Goal: Task Accomplishment & Management: Complete application form

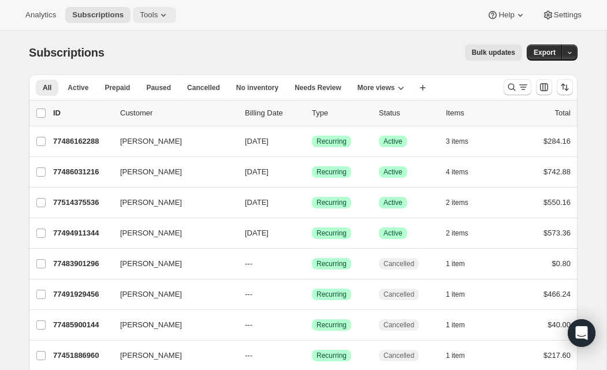
click at [152, 17] on span "Tools" at bounding box center [149, 14] width 18 height 9
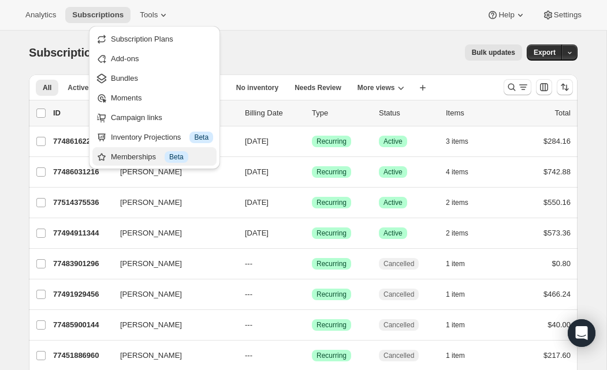
click at [161, 154] on div "Memberships Info Beta" at bounding box center [162, 157] width 102 height 12
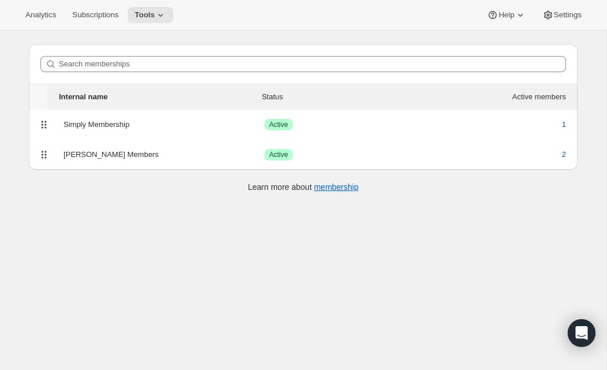
scroll to position [31, 0]
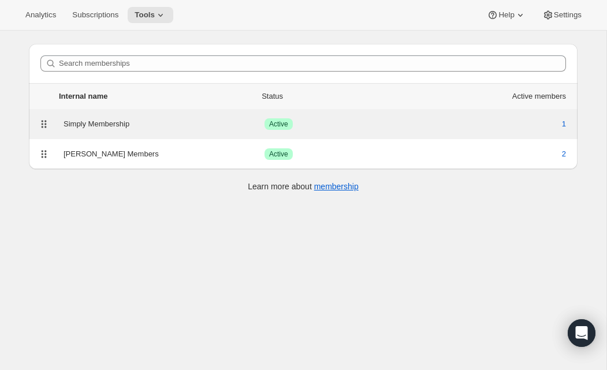
click at [94, 124] on div "Simply Membership" at bounding box center [164, 124] width 201 height 12
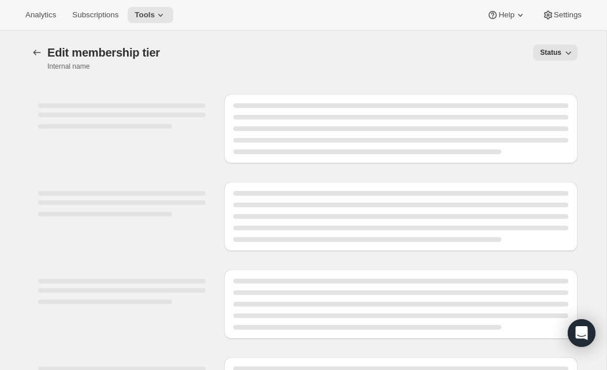
select select "products"
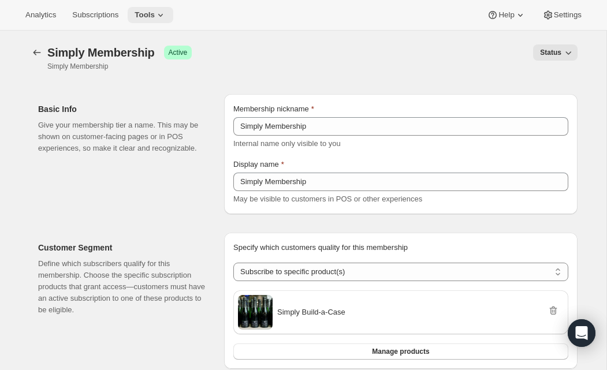
click at [168, 8] on button "Tools" at bounding box center [151, 15] width 46 height 16
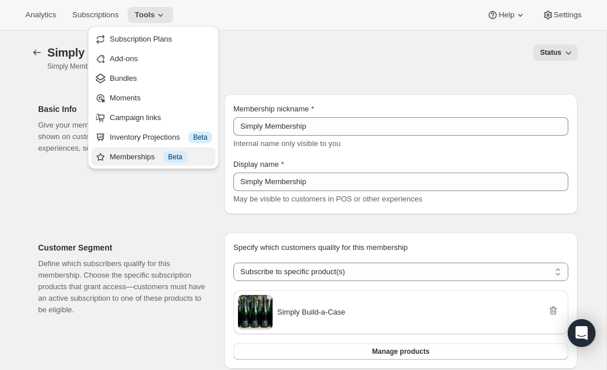
click at [128, 150] on button "Memberships Info Beta" at bounding box center [153, 156] width 124 height 18
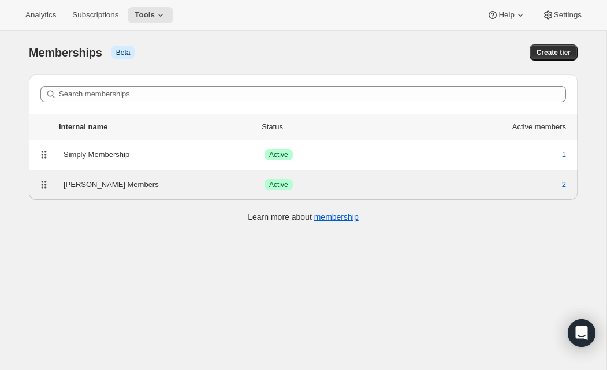
click at [117, 186] on div "[PERSON_NAME] Members" at bounding box center [164, 185] width 201 height 12
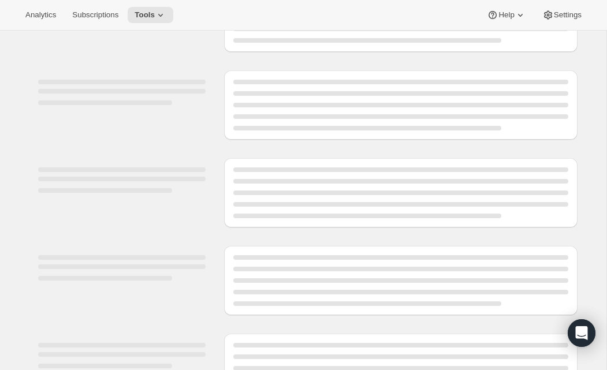
scroll to position [116, 0]
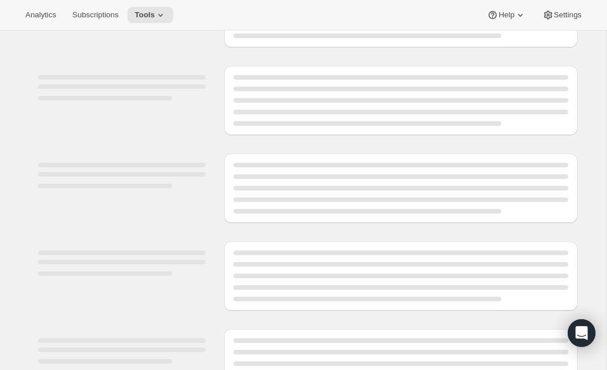
select select "variants"
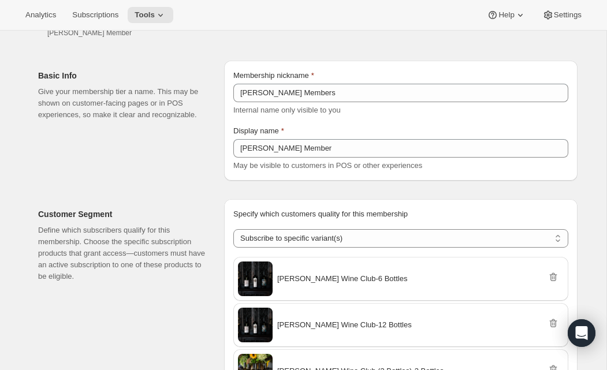
scroll to position [0, 0]
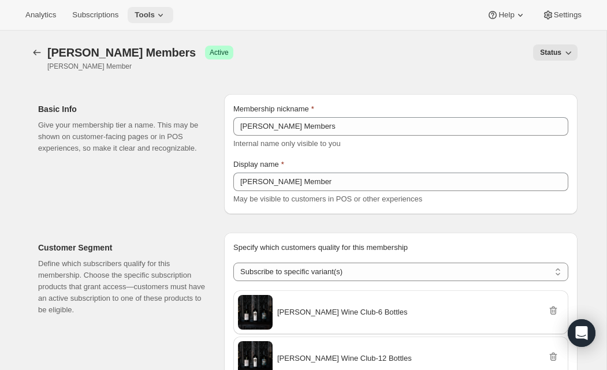
click at [166, 14] on icon at bounding box center [161, 15] width 12 height 12
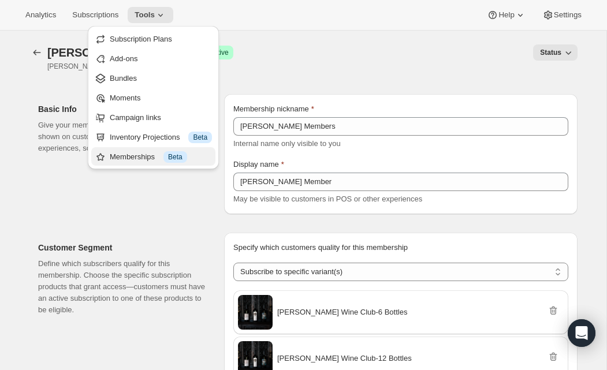
click at [146, 159] on div "Memberships Info Beta" at bounding box center [161, 157] width 102 height 12
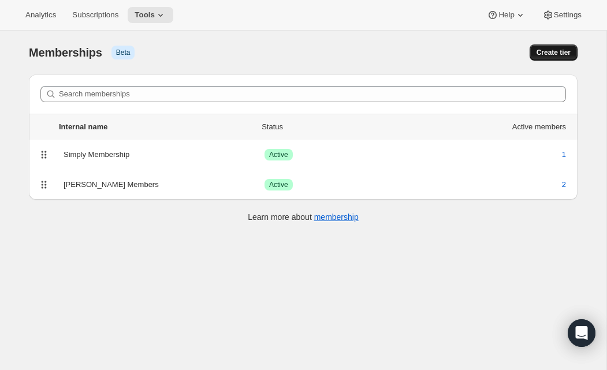
click at [563, 50] on span "Create tier" at bounding box center [554, 52] width 34 height 9
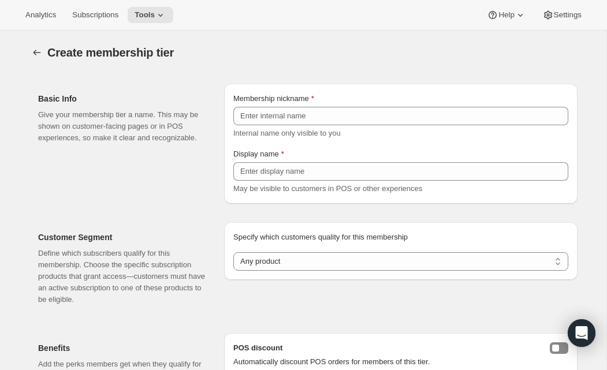
click at [355, 128] on div "Internal name only visible to you" at bounding box center [400, 134] width 335 height 12
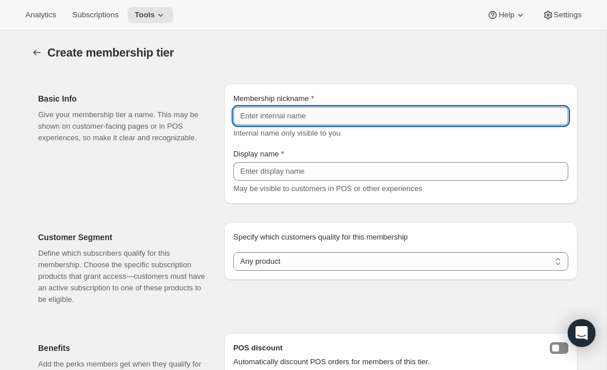
click at [356, 123] on input "Membership nickname" at bounding box center [400, 116] width 335 height 18
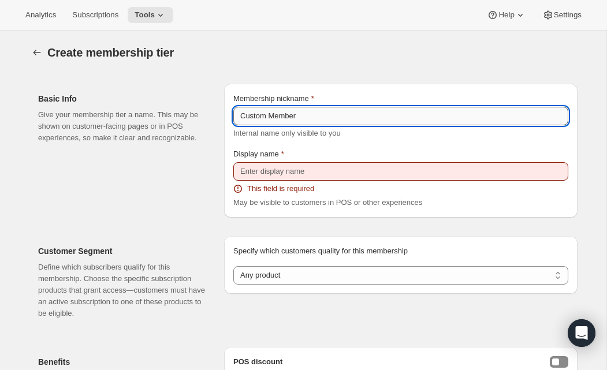
click at [289, 118] on input "Custom Member" at bounding box center [400, 116] width 335 height 18
click at [293, 118] on input "Custom Member" at bounding box center [400, 116] width 335 height 18
click at [346, 62] on div "Create membership tier. This page is ready Create membership tier" at bounding box center [303, 53] width 549 height 44
click at [294, 110] on input "Custom Member" at bounding box center [400, 116] width 335 height 18
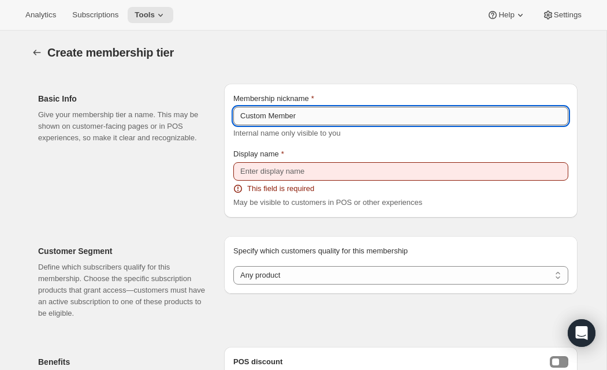
click at [294, 110] on input "Custom Member" at bounding box center [400, 116] width 335 height 18
click at [291, 117] on input "Custom Member" at bounding box center [400, 116] width 335 height 18
click at [242, 118] on input "Custom Member" at bounding box center [400, 116] width 335 height 18
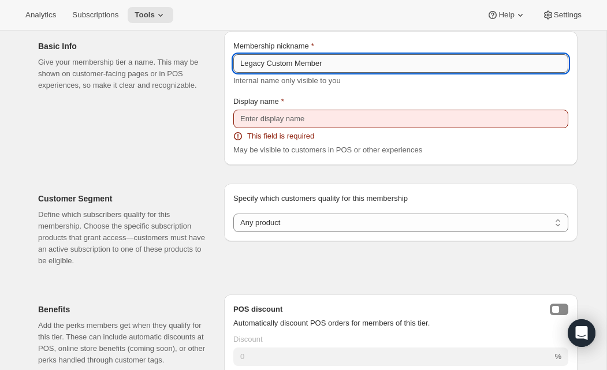
scroll to position [58, 0]
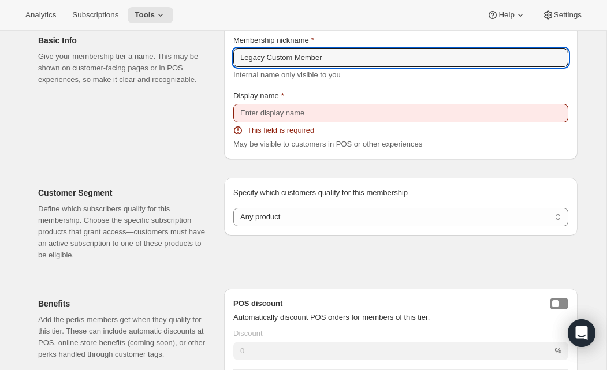
type input "Legacy Custom Member"
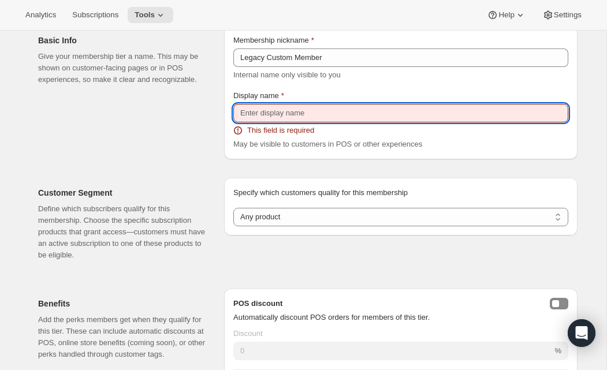
click at [301, 112] on input "Display name" at bounding box center [400, 113] width 335 height 18
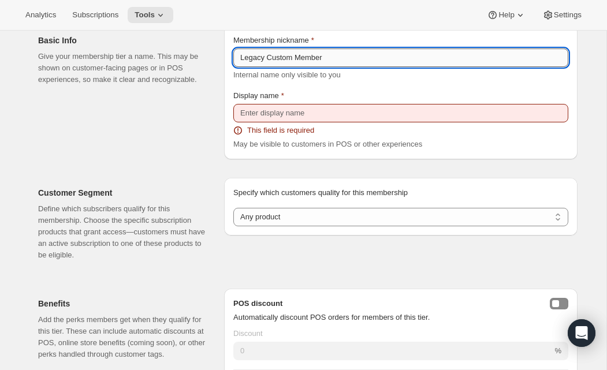
click at [294, 61] on input "Legacy Custom Member" at bounding box center [400, 58] width 335 height 18
drag, startPoint x: 269, startPoint y: 58, endPoint x: 375, endPoint y: 58, distance: 106.3
click at [375, 58] on input "Legacy Custom Member" at bounding box center [400, 58] width 335 height 18
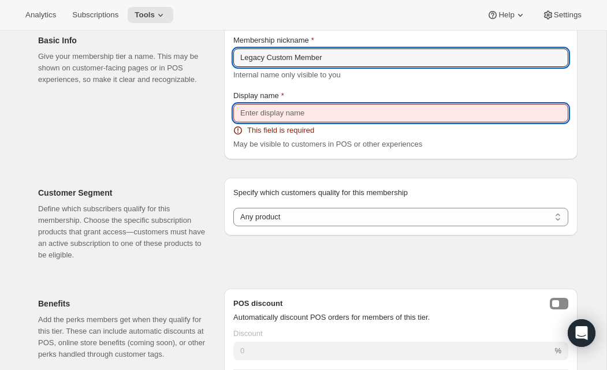
click at [294, 114] on input "Display name" at bounding box center [400, 113] width 335 height 18
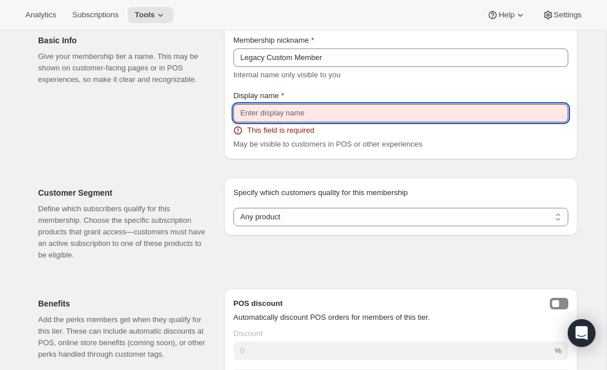
paste input "Custom Member"
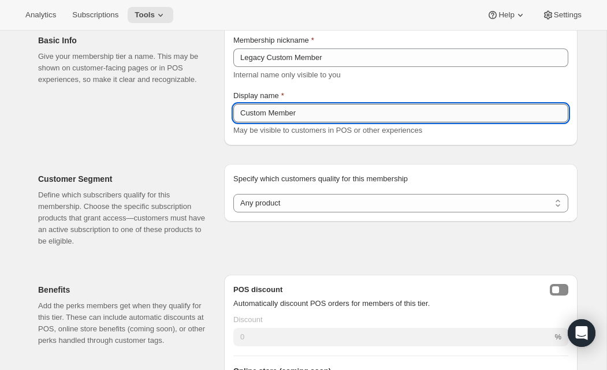
click at [270, 114] on input "Custom Member" at bounding box center [400, 113] width 335 height 18
type input "Custom Club Member"
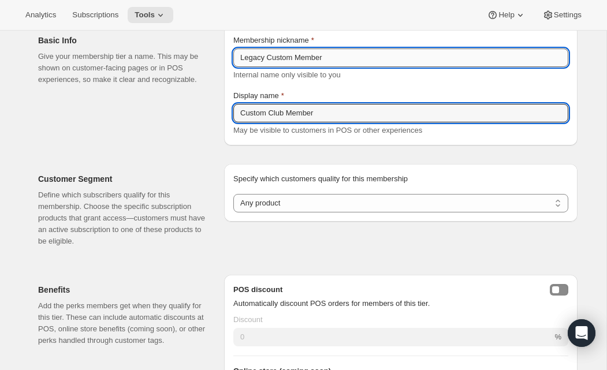
click at [300, 62] on input "Legacy Custom Member" at bounding box center [400, 58] width 335 height 18
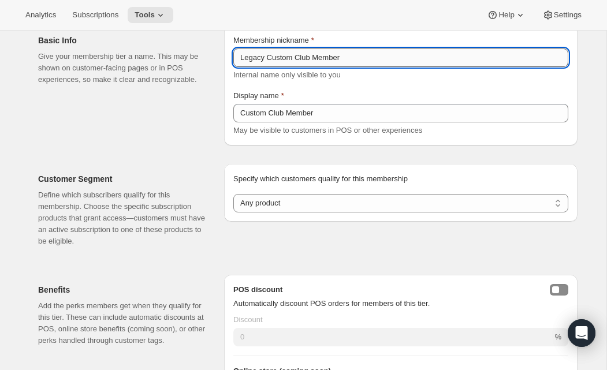
click at [365, 61] on input "Legacy Custom Club Member" at bounding box center [400, 58] width 335 height 18
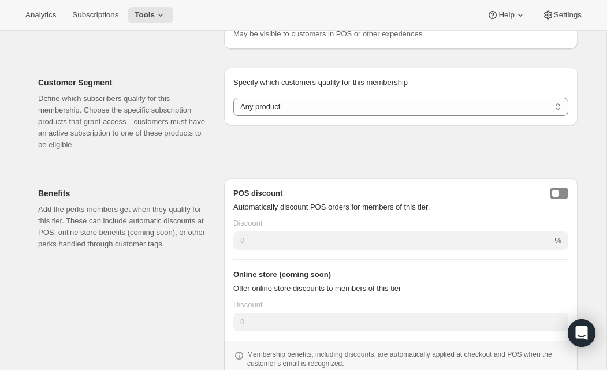
scroll to position [155, 0]
type input "Legacy Custom Club Member"
click at [356, 103] on select "Any product Subscribe to specific product(s) Subscribe to specific variant(s)" at bounding box center [400, 106] width 335 height 18
select select "products"
click at [233, 97] on select "Any product Subscribe to specific product(s) Subscribe to specific variant(s)" at bounding box center [400, 106] width 335 height 18
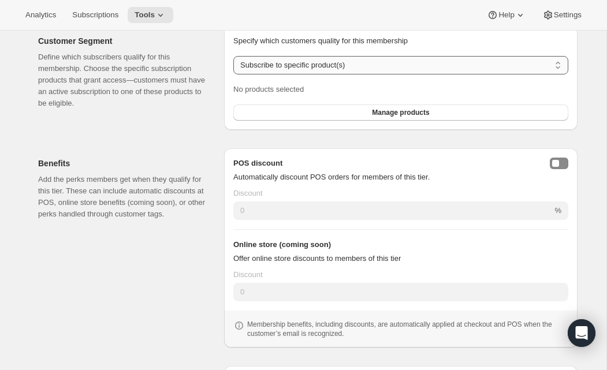
scroll to position [199, 0]
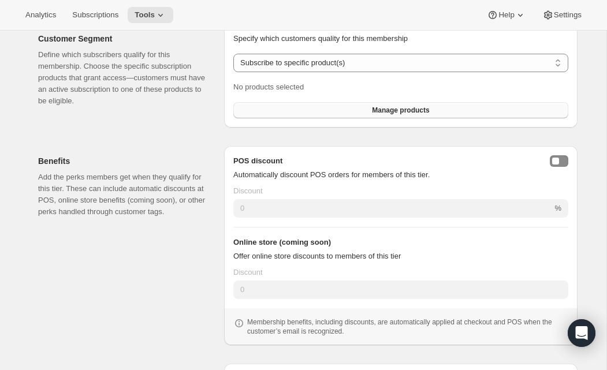
click at [348, 113] on button "Manage products" at bounding box center [400, 110] width 335 height 16
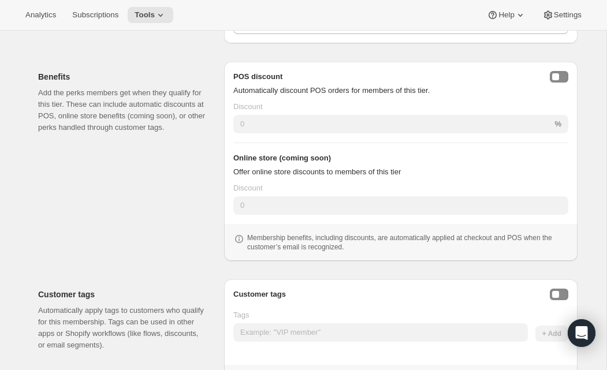
scroll to position [375, 0]
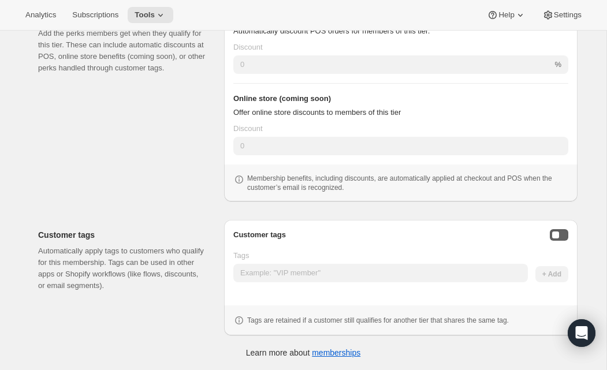
click at [558, 235] on div "Enable customer tags" at bounding box center [555, 235] width 7 height 7
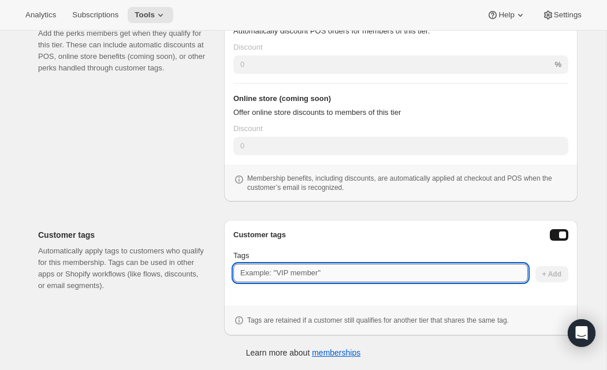
click at [388, 270] on input "Tags" at bounding box center [380, 273] width 295 height 18
type input "Legacy"
click at [547, 277] on span "+ Add" at bounding box center [552, 274] width 19 height 9
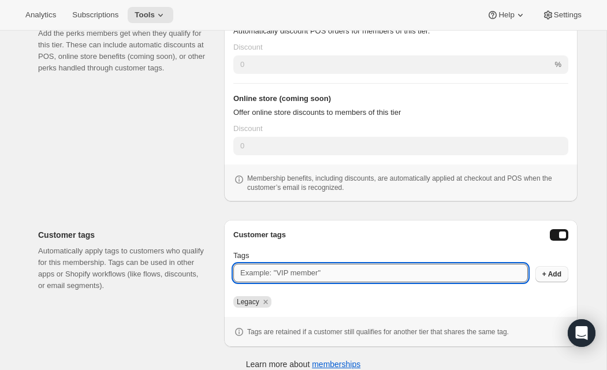
click at [384, 276] on input "Tags" at bounding box center [380, 273] width 295 height 18
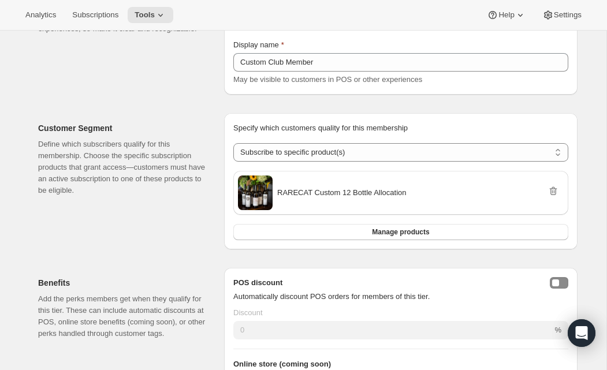
scroll to position [387, 0]
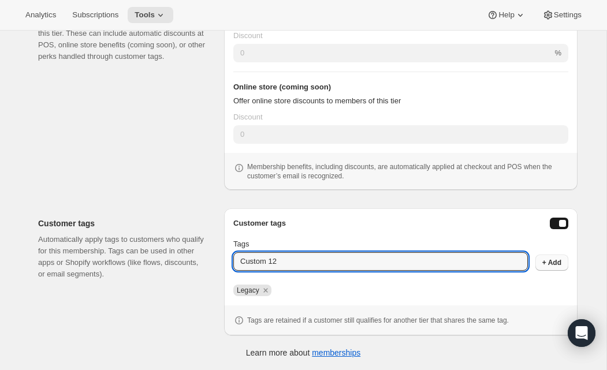
type input "Custom 12"
click at [547, 277] on div "Customer tags Tags Custom 12 + Add Legacy Tags are retained if a customer still…" at bounding box center [400, 272] width 335 height 109
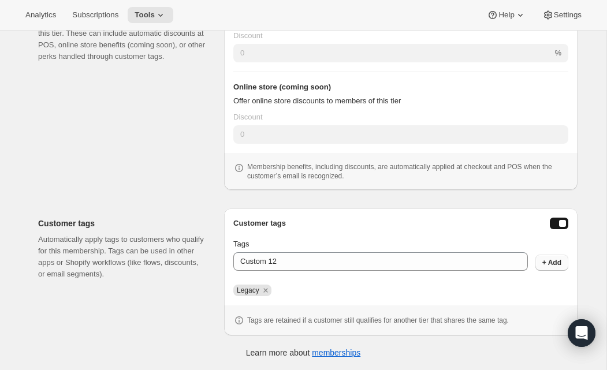
click at [547, 258] on span "+ Add" at bounding box center [552, 262] width 19 height 9
click at [265, 290] on icon "Remove Legacy" at bounding box center [266, 290] width 10 height 10
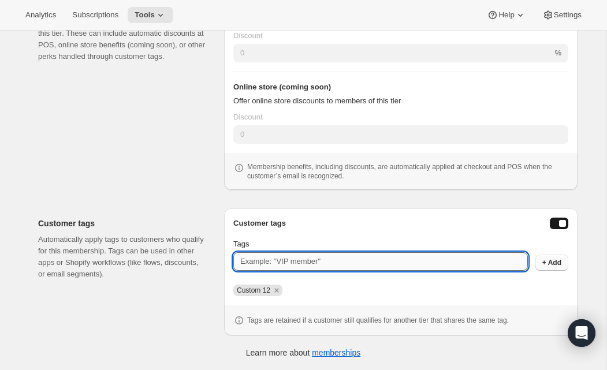
click at [302, 259] on input "Tags" at bounding box center [380, 262] width 295 height 18
type input "Legacy Member"
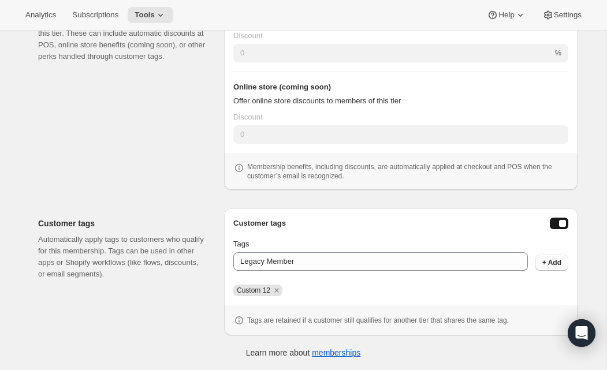
click at [365, 287] on div "Custom 12" at bounding box center [400, 291] width 335 height 12
click at [562, 265] on button "+ Add" at bounding box center [552, 263] width 33 height 16
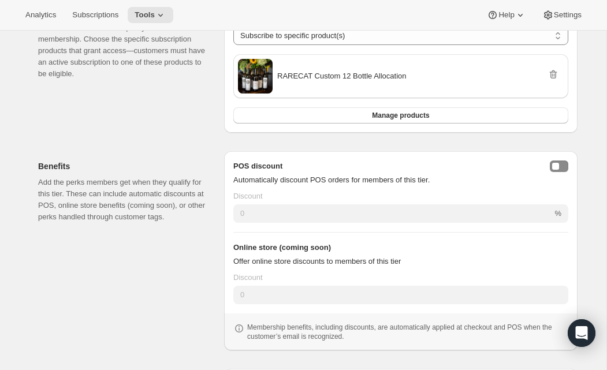
scroll to position [0, 0]
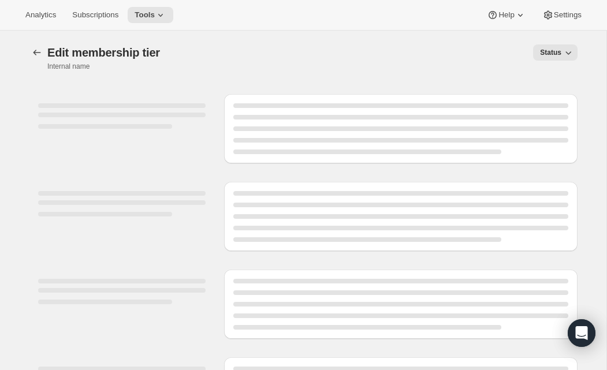
select select "products"
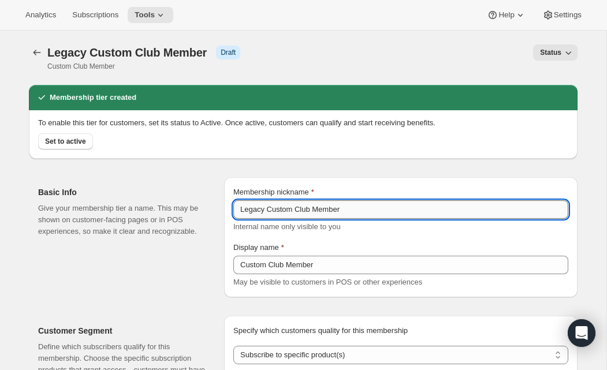
click at [270, 209] on input "Legacy Custom Club Member" at bounding box center [400, 210] width 335 height 18
type input "Legacy 1Custom Club Member"
type input "Legacy 12Custom Club Member"
type input "Legacy 12 Custom Club Member"
type input "Legacy 12 BCustom Club Member"
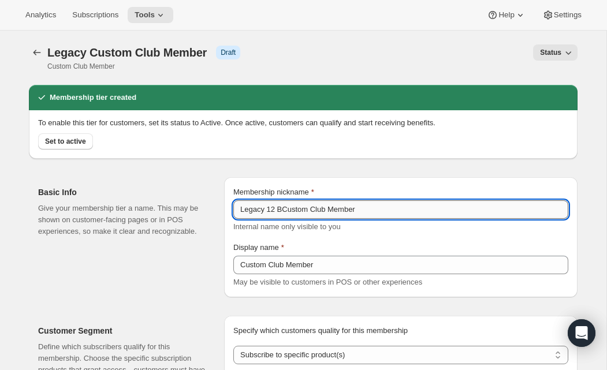
type input "Legacy 12 BoCustom Club Member"
type input "Legacy 12 BotCustom Club Member"
type input "Legacy 12 BottCustom Club Member"
type input "Legacy 12 BottlCustom Club Member"
type input "Legacy 12 BottleCustom Club Member"
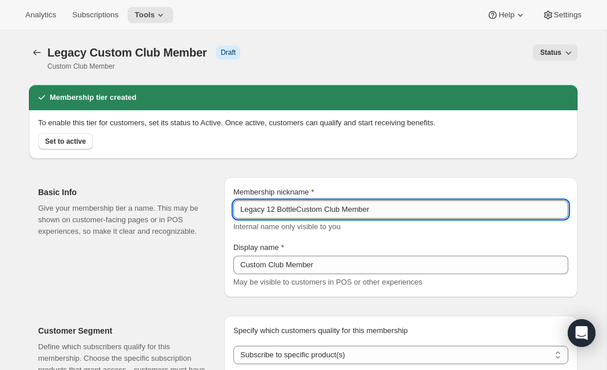
type input "Legacy 12 Bottle Custom Club Member"
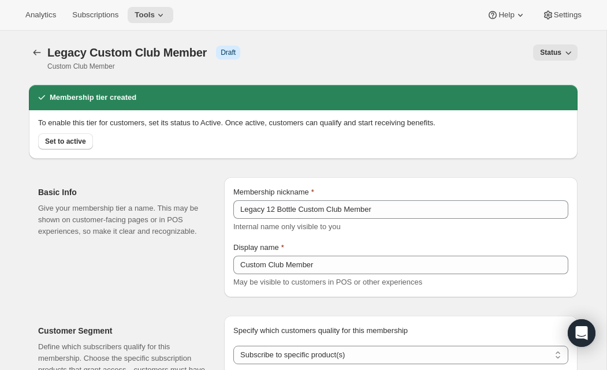
click at [315, 175] on div "Basic Info Give your membership tier a name. This may be shown on customer-faci…" at bounding box center [303, 232] width 549 height 129
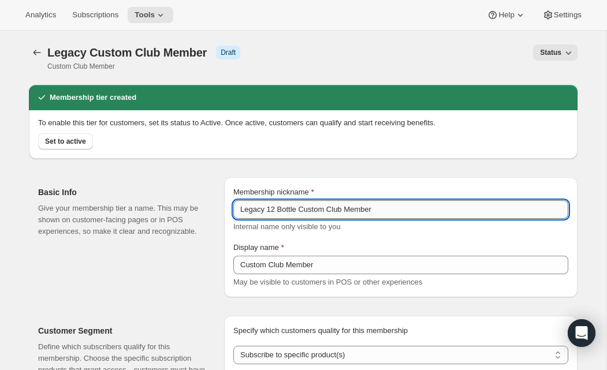
click at [306, 210] on input "Legacy 12 Bottle Custom Club Member" at bounding box center [400, 210] width 335 height 18
click at [354, 155] on div "To enable this tier for customers, set its status to Active. Once active, custo…" at bounding box center [303, 134] width 549 height 49
drag, startPoint x: 268, startPoint y: 213, endPoint x: 298, endPoint y: 212, distance: 30.1
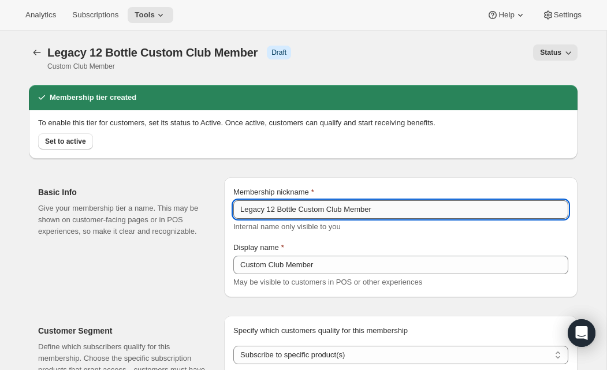
click at [298, 212] on input "Legacy 12 Bottle Custom Club Member" at bounding box center [400, 210] width 335 height 18
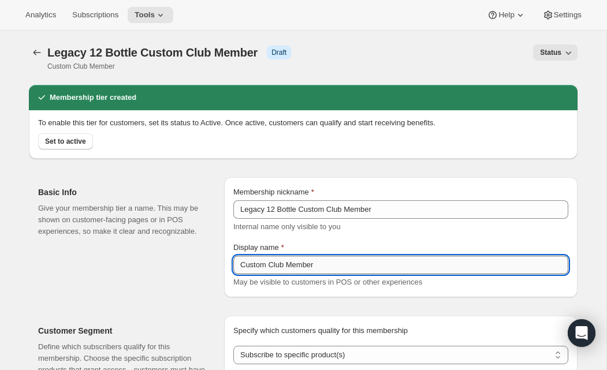
click at [241, 266] on input "Custom Club Member" at bounding box center [400, 265] width 335 height 18
paste input "12 Bottle"
type input "12 BottleCustom Club Member"
type input "12 Bottle Custom Club Member"
click at [373, 184] on div "Membership nickname Legacy 12 Bottle Custom Club Member Internal name only visi…" at bounding box center [401, 237] width 354 height 120
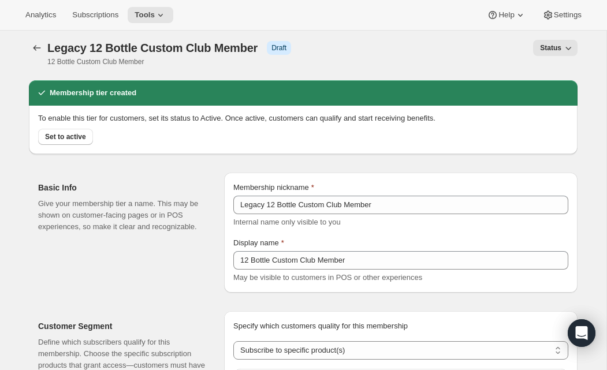
scroll to position [6, 0]
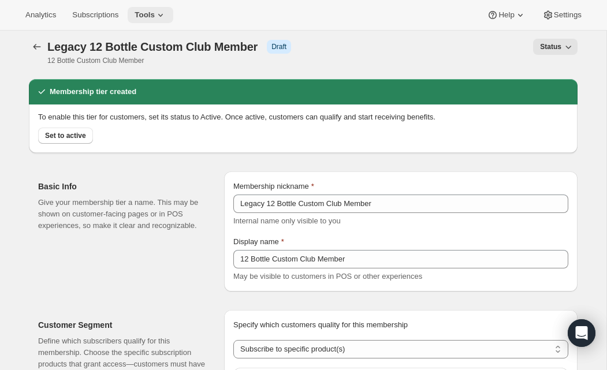
click at [161, 21] on button "Tools" at bounding box center [151, 15] width 46 height 16
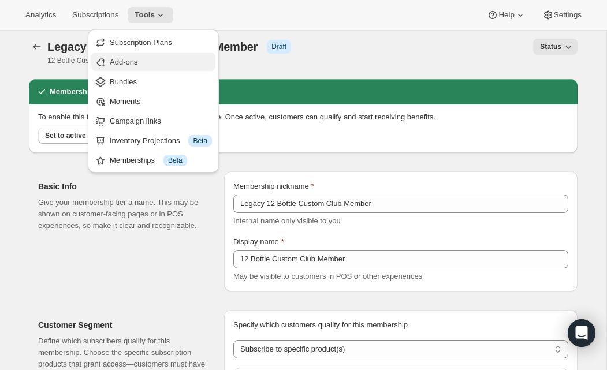
scroll to position [10, 0]
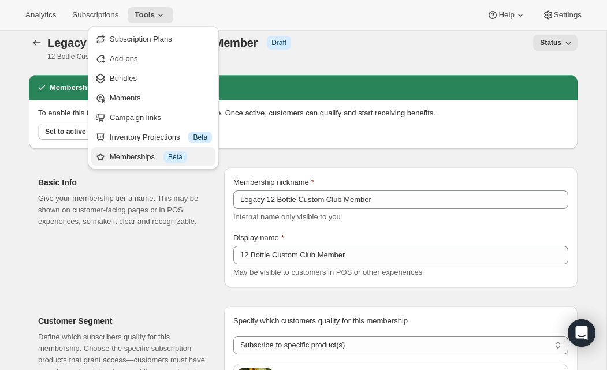
click at [153, 161] on div "Memberships Info Beta" at bounding box center [161, 157] width 102 height 12
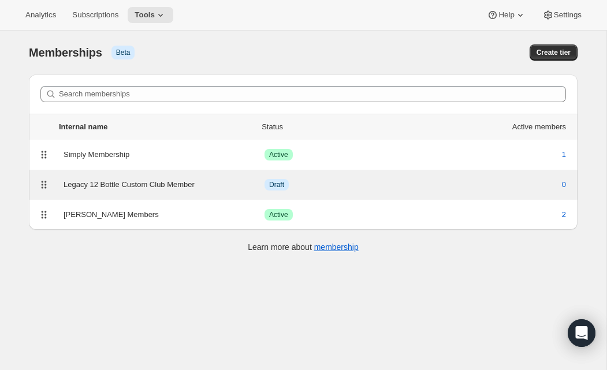
click at [228, 180] on div "Legacy 12 Bottle Custom Club Member" at bounding box center [164, 185] width 201 height 12
select select "products"
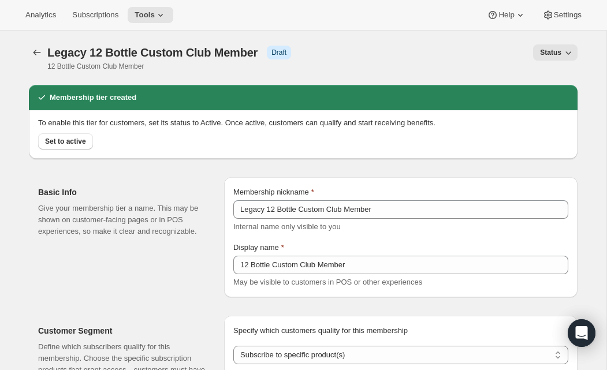
click at [553, 45] on button "Status" at bounding box center [555, 52] width 44 height 16
click at [543, 97] on span "Active" at bounding box center [550, 96] width 20 height 9
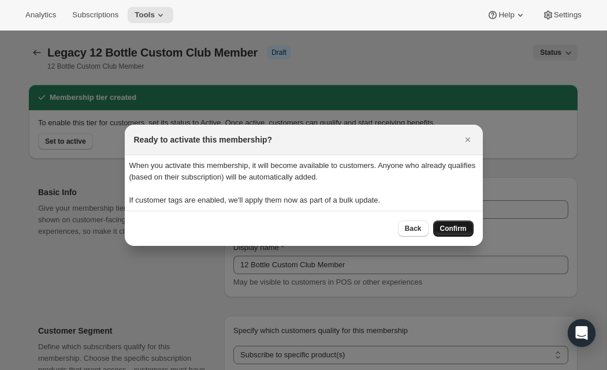
click at [463, 234] on button "Confirm" at bounding box center [453, 229] width 40 height 16
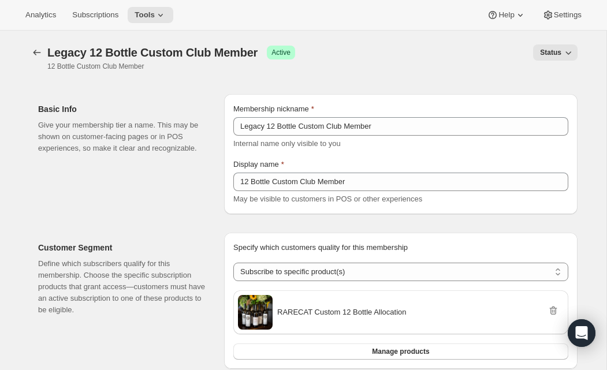
click at [170, 24] on div "Analytics Subscriptions Tools Help Settings" at bounding box center [303, 15] width 607 height 31
click at [166, 20] on icon at bounding box center [161, 15] width 12 height 12
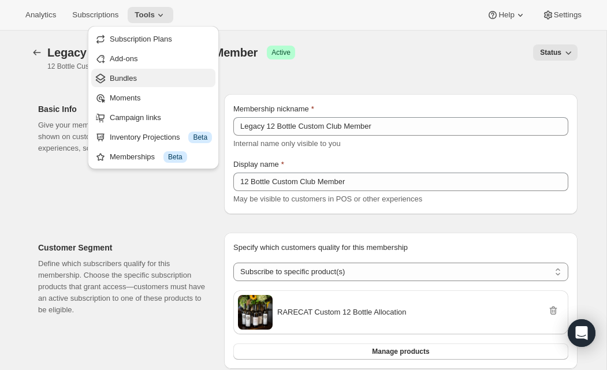
click at [183, 80] on span "Bundles" at bounding box center [161, 79] width 102 height 12
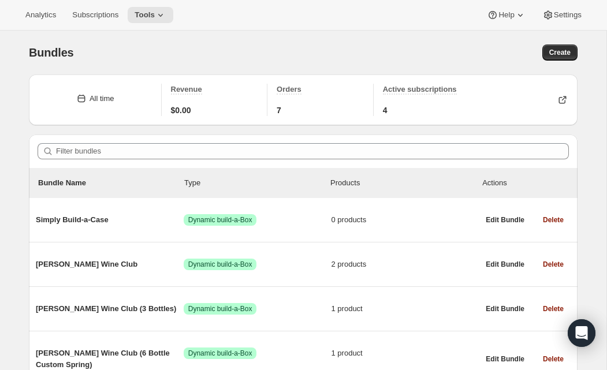
click at [176, 23] on div "Analytics Subscriptions Tools Help Settings" at bounding box center [303, 15] width 607 height 31
click at [173, 17] on button "Tools" at bounding box center [151, 15] width 46 height 16
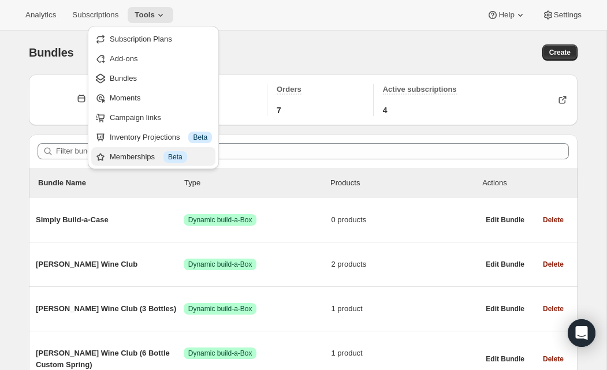
click at [170, 157] on span "Beta" at bounding box center [175, 157] width 14 height 9
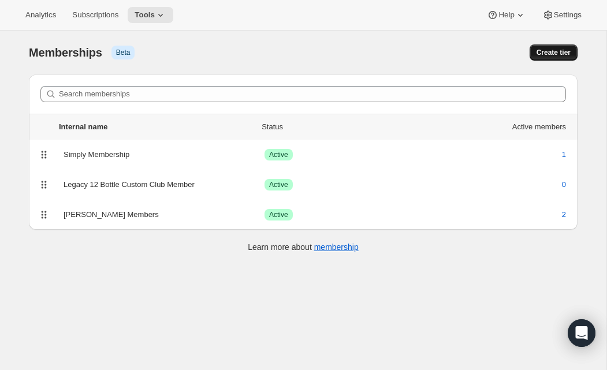
click at [549, 47] on button "Create tier" at bounding box center [554, 52] width 48 height 16
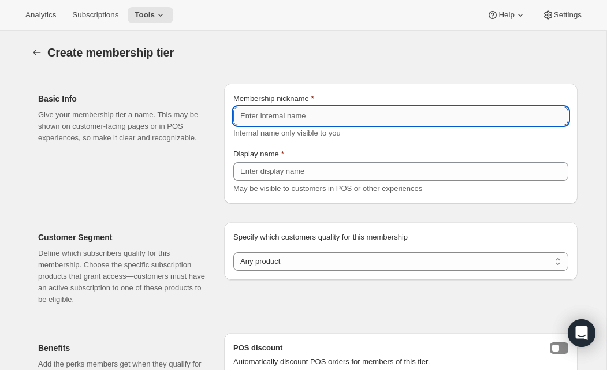
click at [376, 114] on input "Membership nickname" at bounding box center [400, 116] width 335 height 18
paste input "12 Bottle"
type input "12 Bottle"
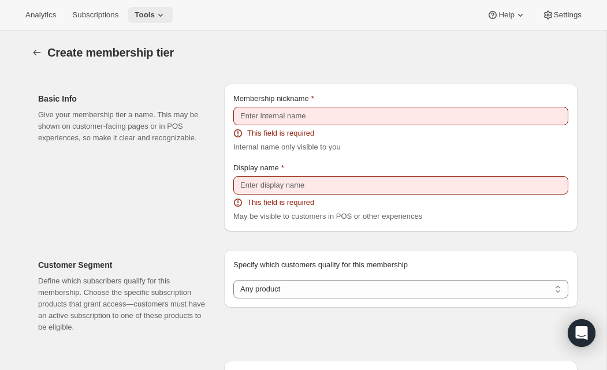
click at [150, 12] on span "Tools" at bounding box center [145, 14] width 20 height 9
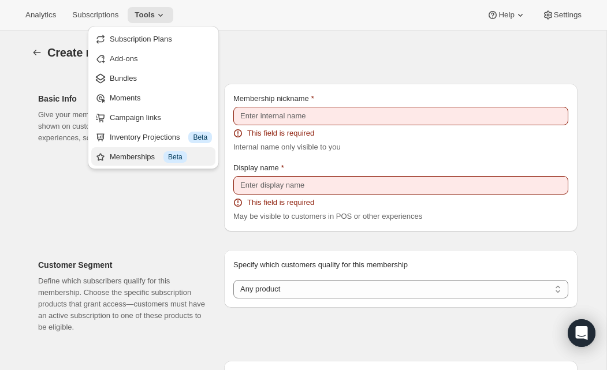
click at [153, 162] on div "Memberships Info Beta" at bounding box center [161, 157] width 102 height 12
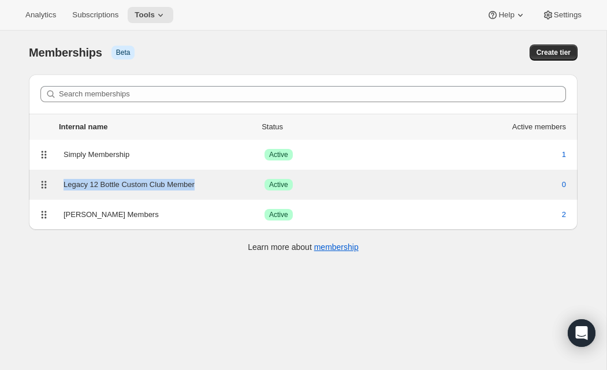
drag, startPoint x: 63, startPoint y: 180, endPoint x: 221, endPoint y: 181, distance: 157.8
click at [222, 183] on div "Legacy 12 Bottle Custom Club Member Success Active 0" at bounding box center [315, 185] width 512 height 12
select select "products"
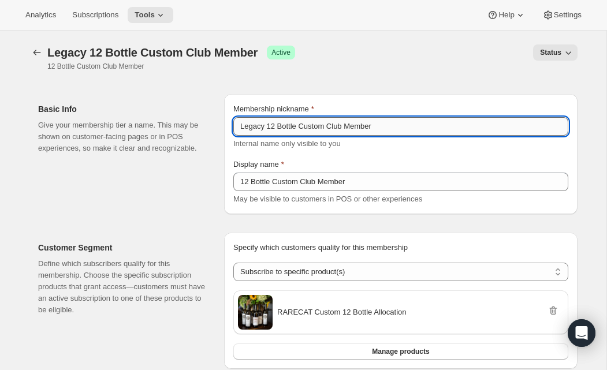
click at [279, 128] on input "Legacy 12 Bottle Custom Club Member" at bounding box center [400, 126] width 335 height 18
click at [368, 68] on div "Legacy 12 Bottle Custom Club Member Success Active 12 Bottle Custom Club Member…" at bounding box center [303, 57] width 549 height 27
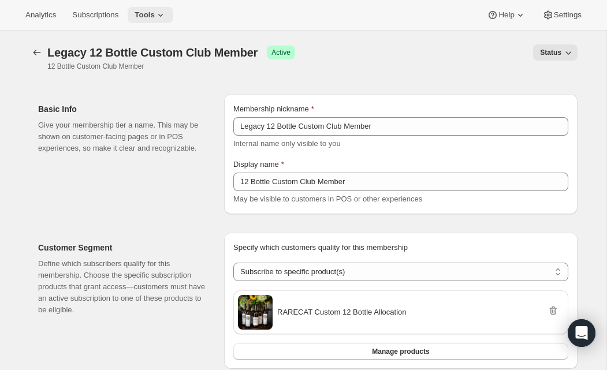
click at [172, 17] on button "Tools" at bounding box center [151, 15] width 46 height 16
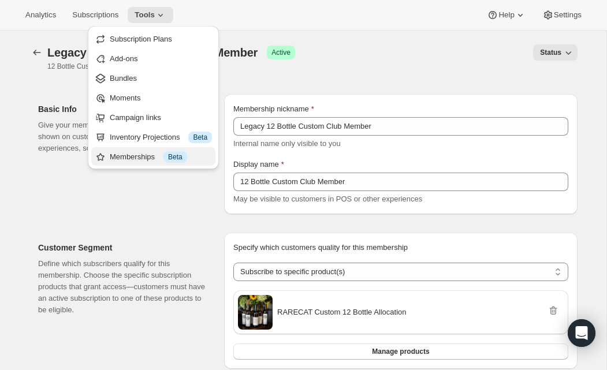
click at [176, 161] on span "Beta" at bounding box center [175, 157] width 14 height 9
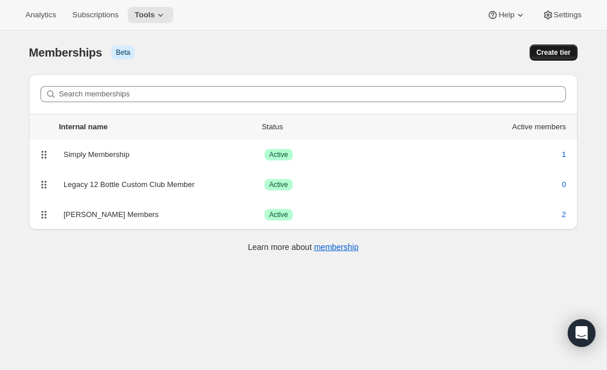
click at [577, 54] on button "Create tier" at bounding box center [554, 52] width 48 height 16
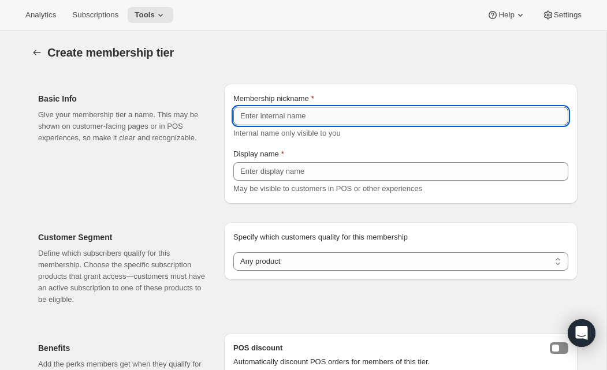
click at [411, 107] on input "Membership nickname" at bounding box center [400, 116] width 335 height 18
paste input "Legacy 12 Bottle Custom Club Member"
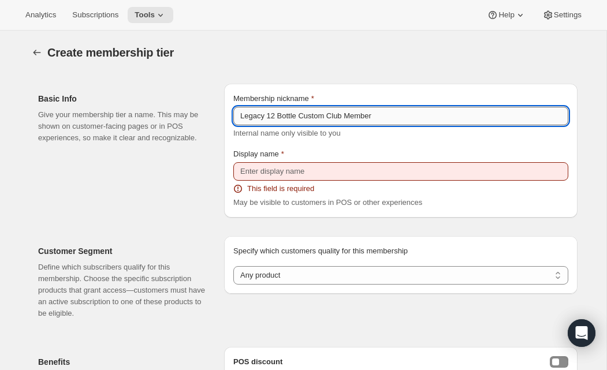
click at [272, 118] on input "Legacy 12 Bottle Custom Club Member" at bounding box center [400, 116] width 335 height 18
drag, startPoint x: 269, startPoint y: 116, endPoint x: 484, endPoint y: 117, distance: 214.4
click at [484, 118] on input "Legacy 6 Bottle Custom Club Member" at bounding box center [400, 116] width 335 height 18
type input "Legacy 6 Bottle Custom Club Member"
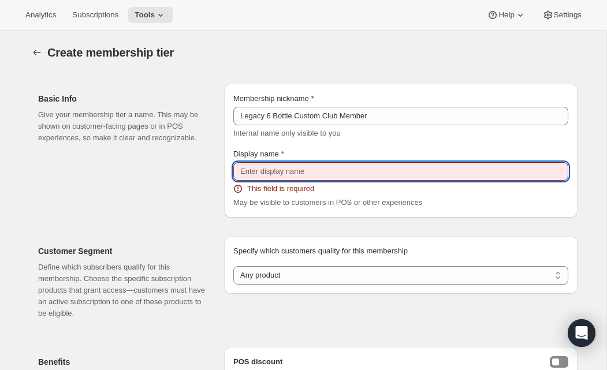
click at [408, 169] on input "Display name" at bounding box center [400, 171] width 335 height 18
paste input "6 Bottle Custom Club Member"
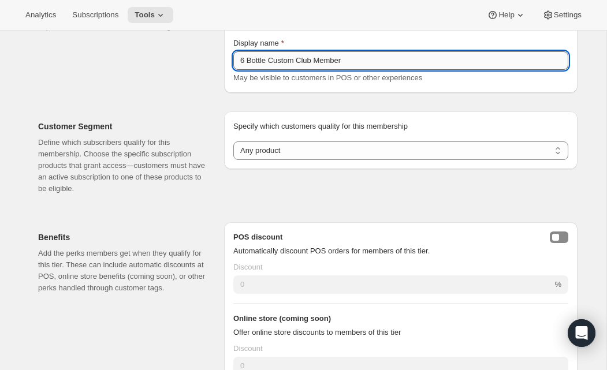
scroll to position [136, 0]
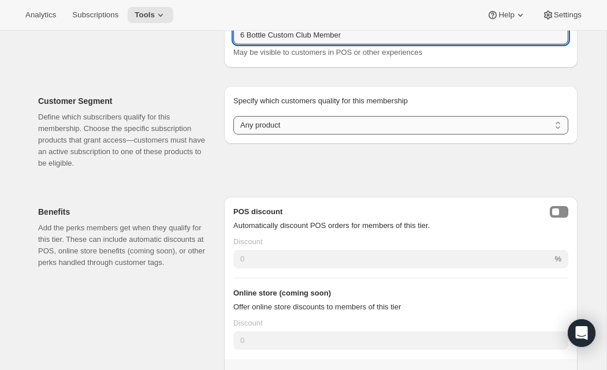
type input "6 Bottle Custom Club Member"
click at [413, 131] on select "Any product Subscribe to specific product(s) Subscribe to specific variant(s)" at bounding box center [400, 125] width 335 height 18
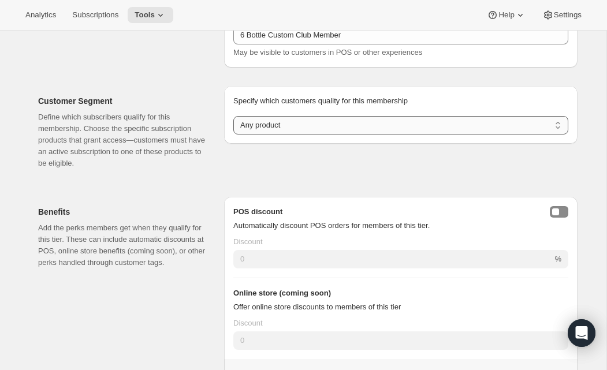
select select "products"
click at [233, 116] on select "Any product Subscribe to specific product(s) Subscribe to specific variant(s)" at bounding box center [400, 125] width 335 height 18
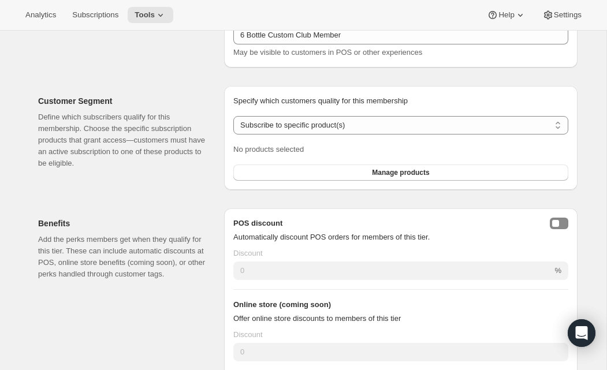
scroll to position [137, 0]
click at [404, 173] on span "Manage products" at bounding box center [400, 172] width 57 height 9
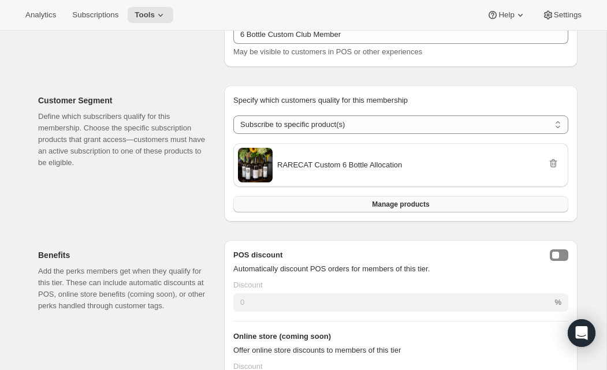
scroll to position [375, 0]
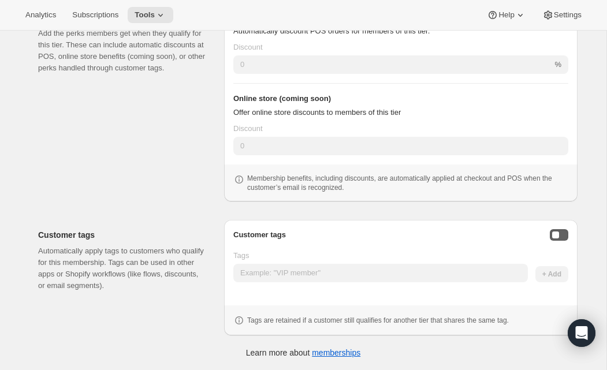
click at [561, 232] on button "Enable customer tags" at bounding box center [559, 235] width 18 height 12
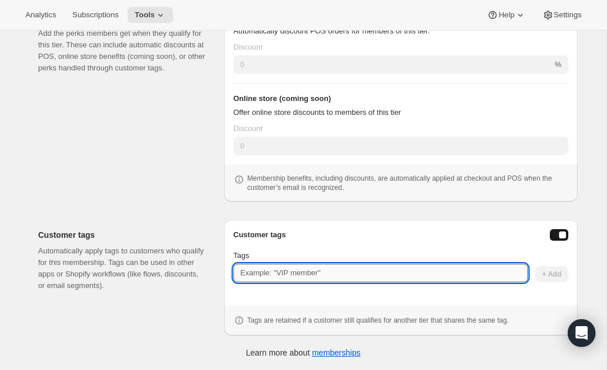
click at [448, 273] on input "Tags" at bounding box center [380, 273] width 295 height 18
type input "C"
type input "Legacy Member"
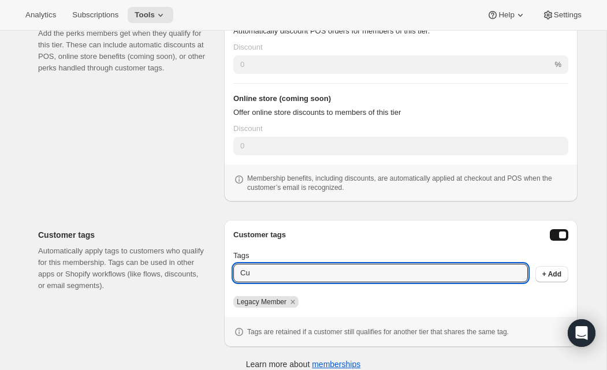
type input "C"
type input "6 Bottle"
click at [566, 275] on button "+ Add" at bounding box center [552, 274] width 33 height 16
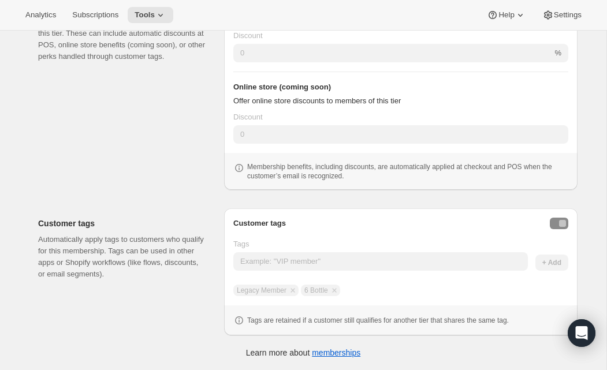
scroll to position [349, 0]
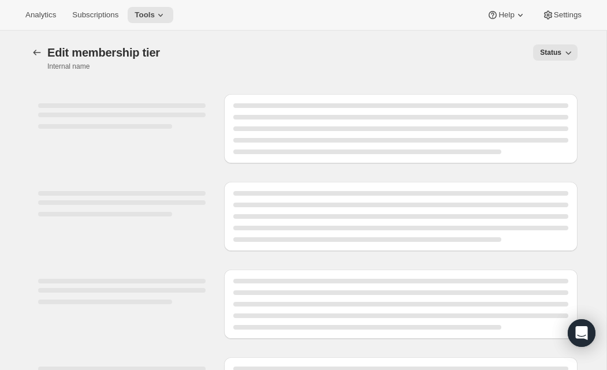
select select "products"
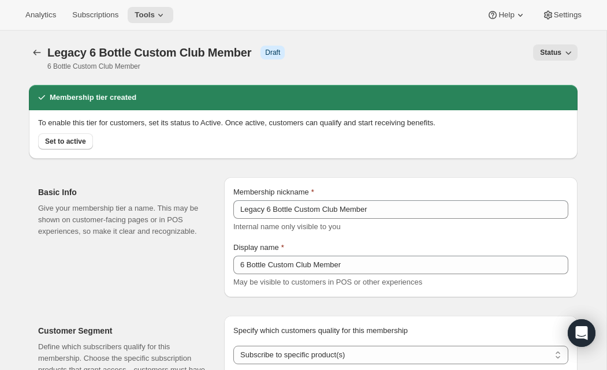
click at [561, 54] on span "Status" at bounding box center [550, 52] width 21 height 9
click at [554, 101] on span "Active" at bounding box center [555, 97] width 31 height 12
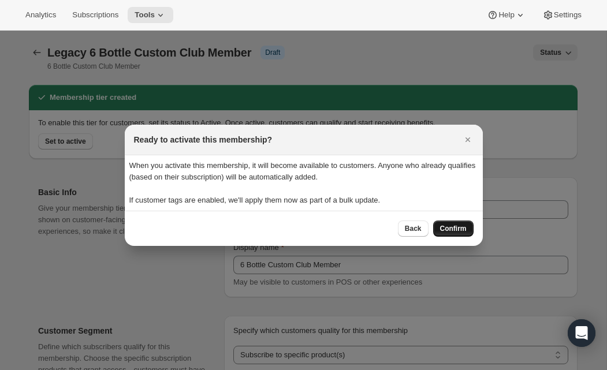
click at [450, 231] on span "Confirm" at bounding box center [453, 228] width 27 height 9
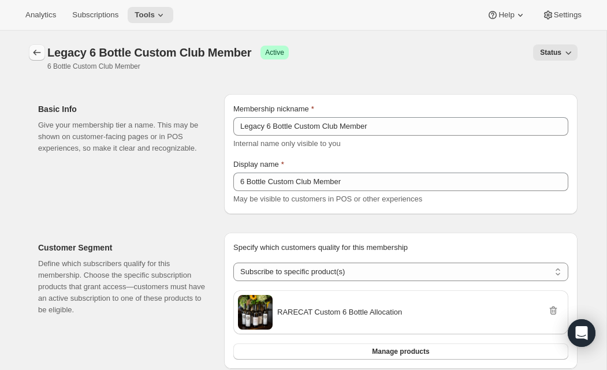
click at [38, 53] on icon "Memberships" at bounding box center [37, 53] width 12 height 12
